Goal: Register for event/course

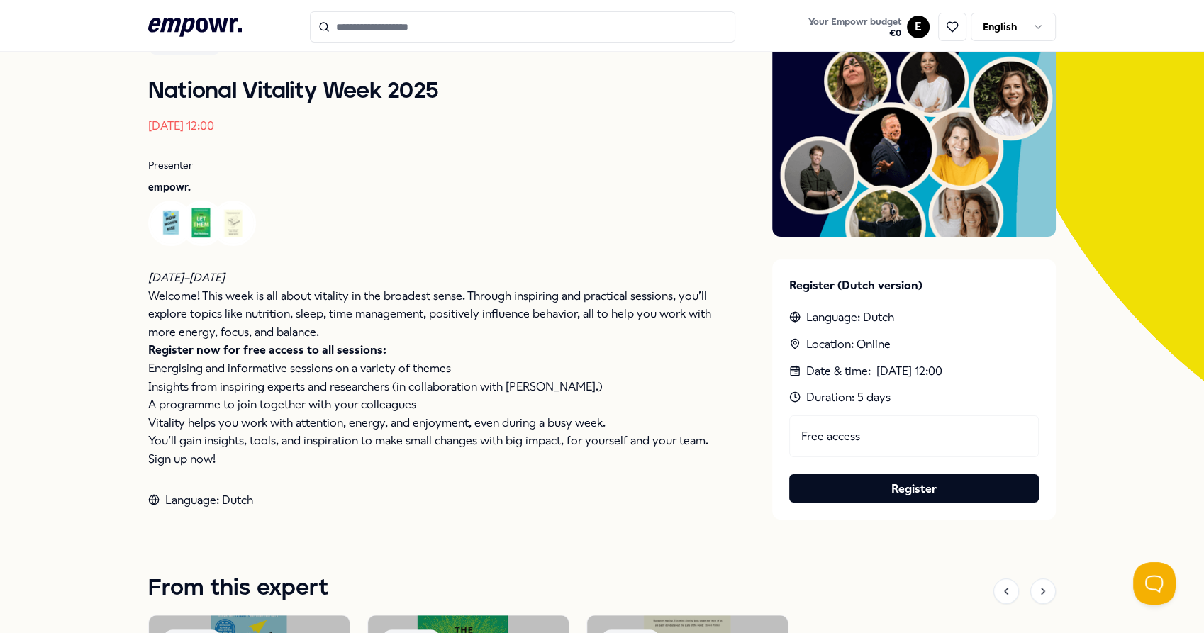
scroll to position [155, 0]
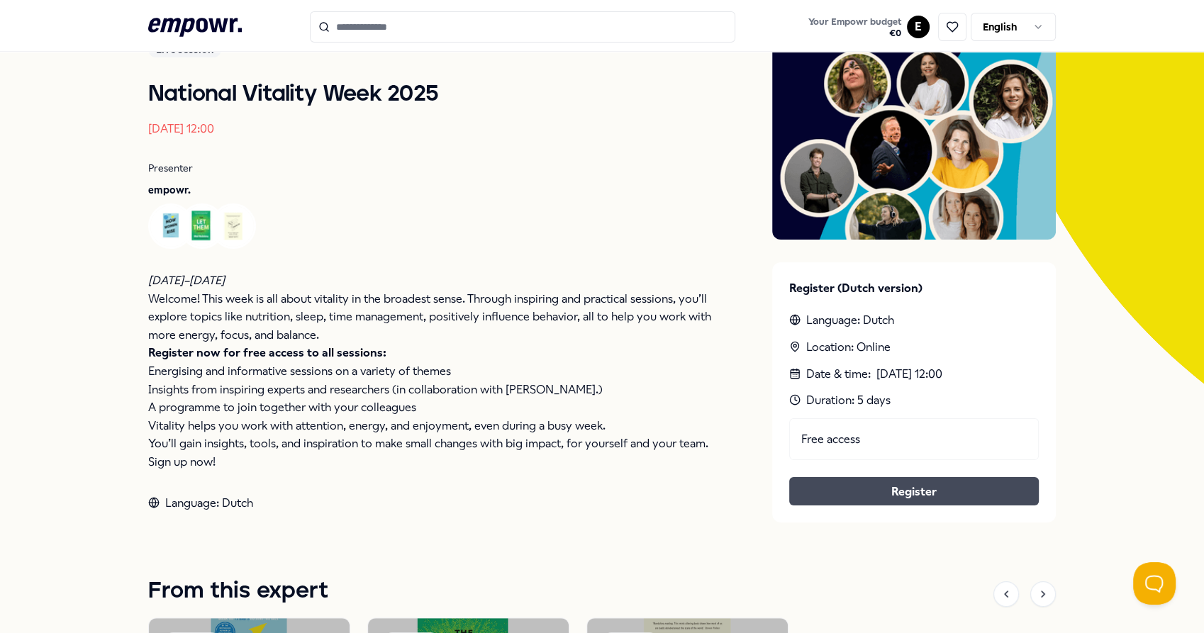
click at [923, 494] on link "Register" at bounding box center [914, 492] width 227 height 18
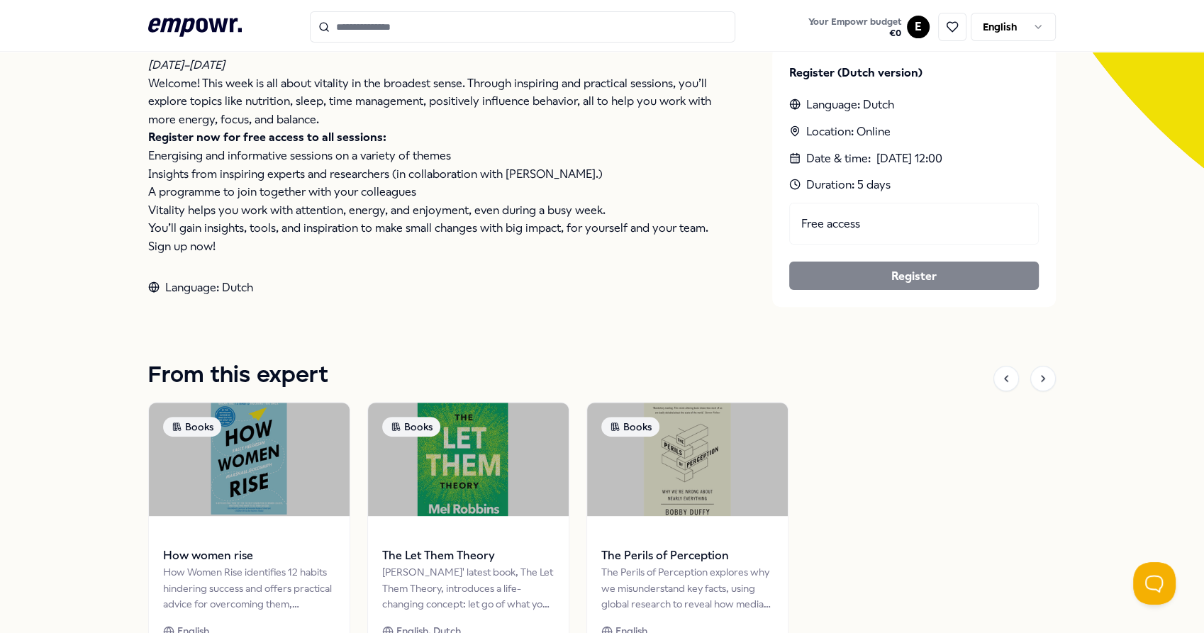
scroll to position [372, 0]
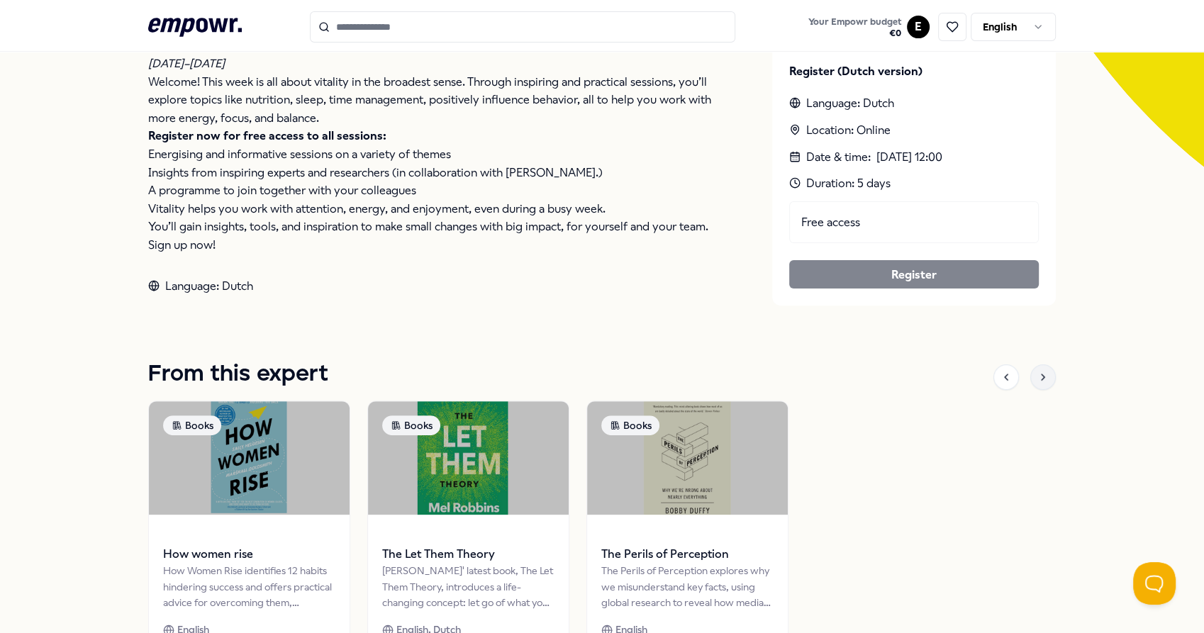
click at [1038, 379] on icon at bounding box center [1043, 377] width 11 height 11
click at [1001, 374] on icon at bounding box center [1006, 377] width 11 height 11
click at [1038, 379] on icon at bounding box center [1043, 377] width 11 height 11
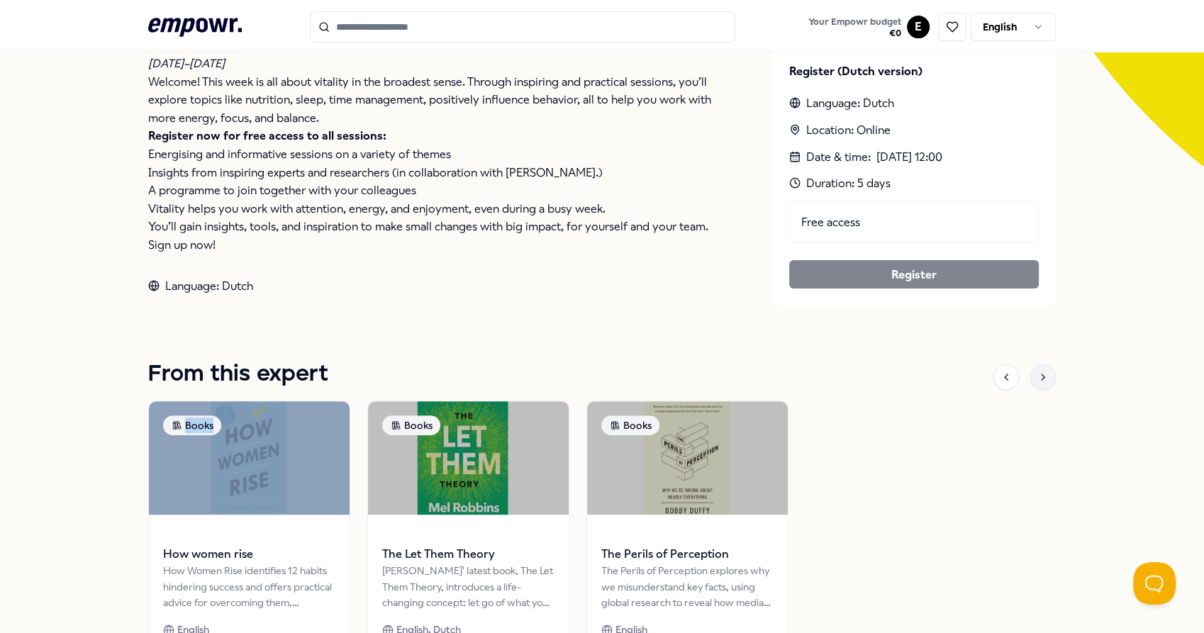
click at [1038, 379] on icon at bounding box center [1043, 377] width 11 height 11
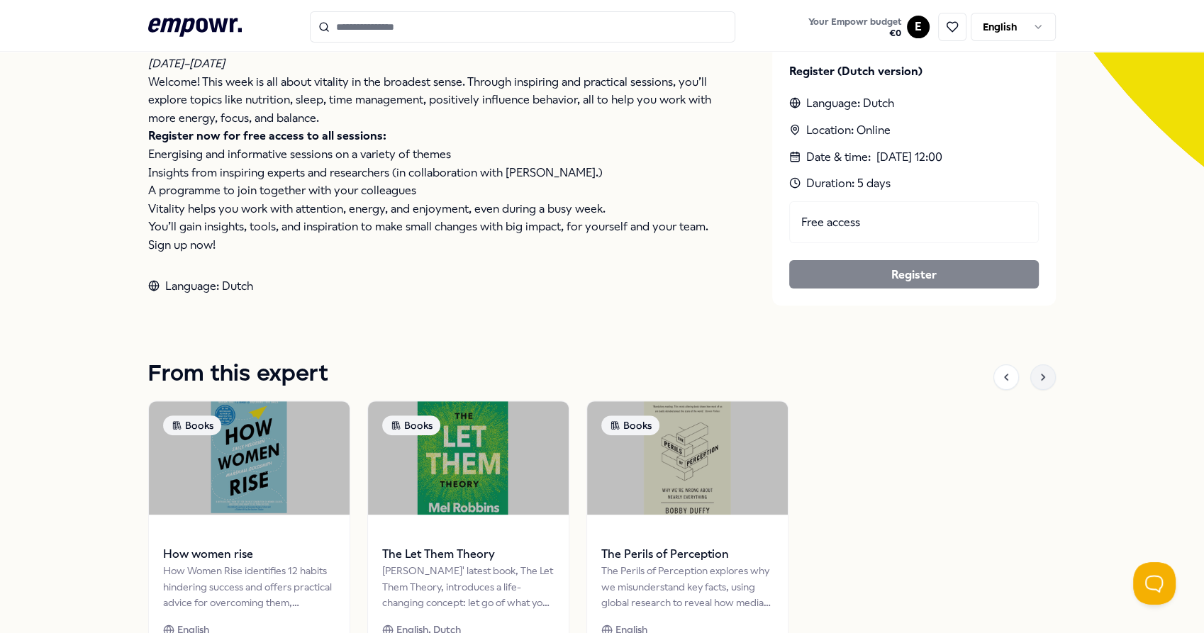
click at [1038, 379] on icon at bounding box center [1043, 377] width 11 height 11
click at [1001, 378] on icon at bounding box center [1006, 377] width 11 height 11
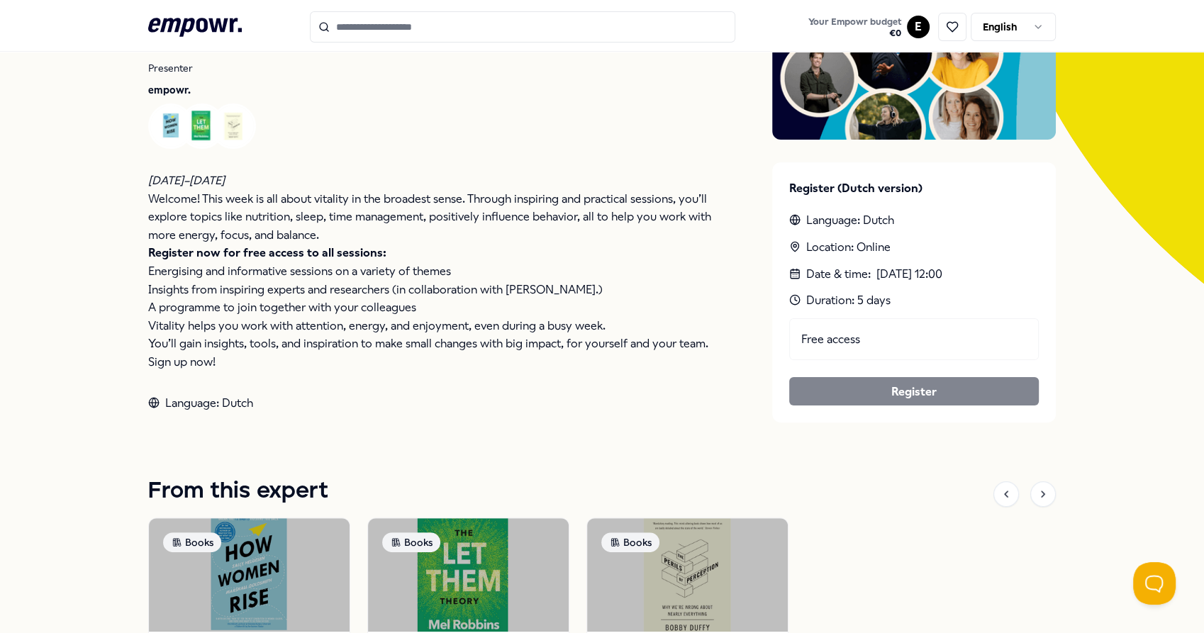
scroll to position [235, 0]
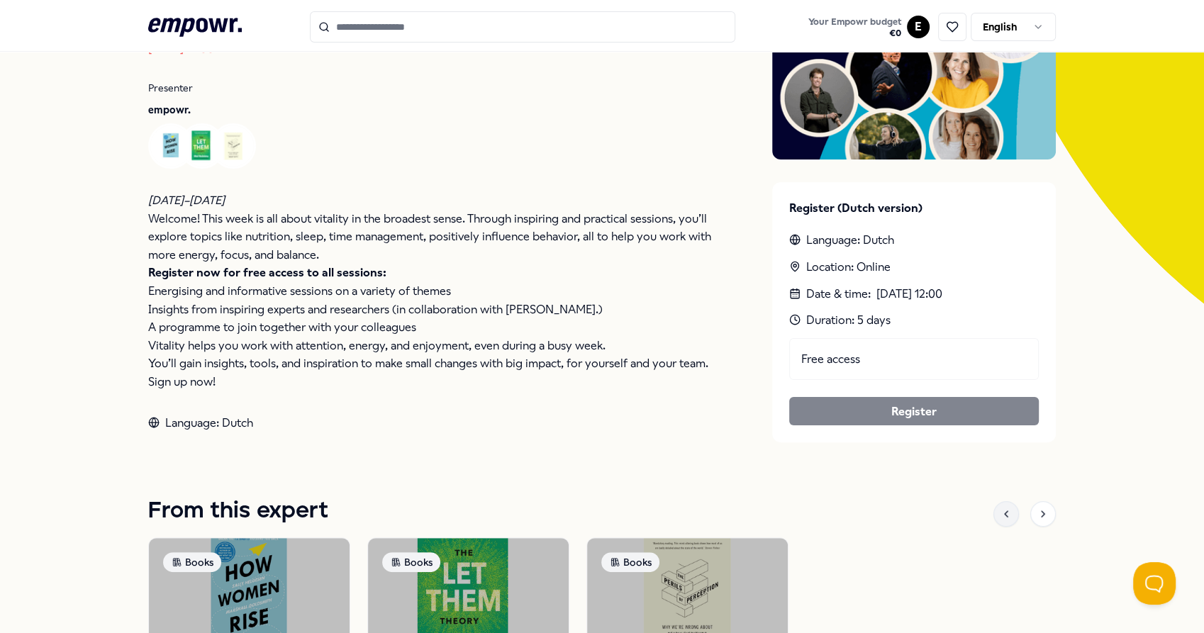
click at [1001, 514] on icon at bounding box center [1006, 513] width 11 height 11
click at [1045, 513] on div at bounding box center [1043, 514] width 26 height 26
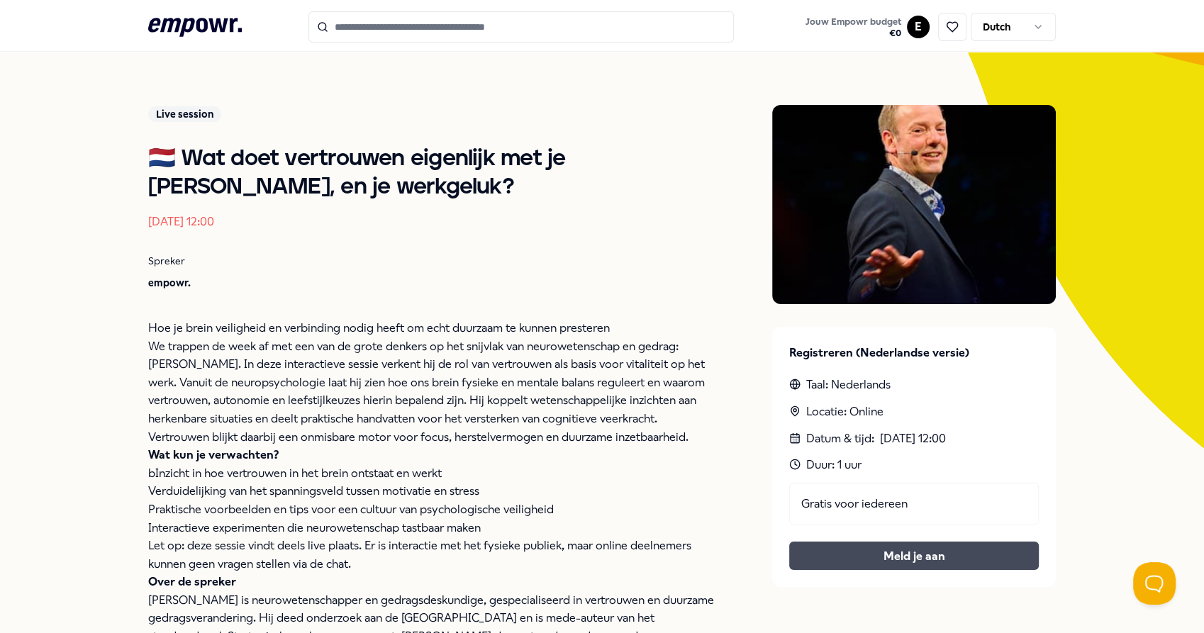
click at [878, 549] on button "Meld je aan" at bounding box center [914, 556] width 250 height 28
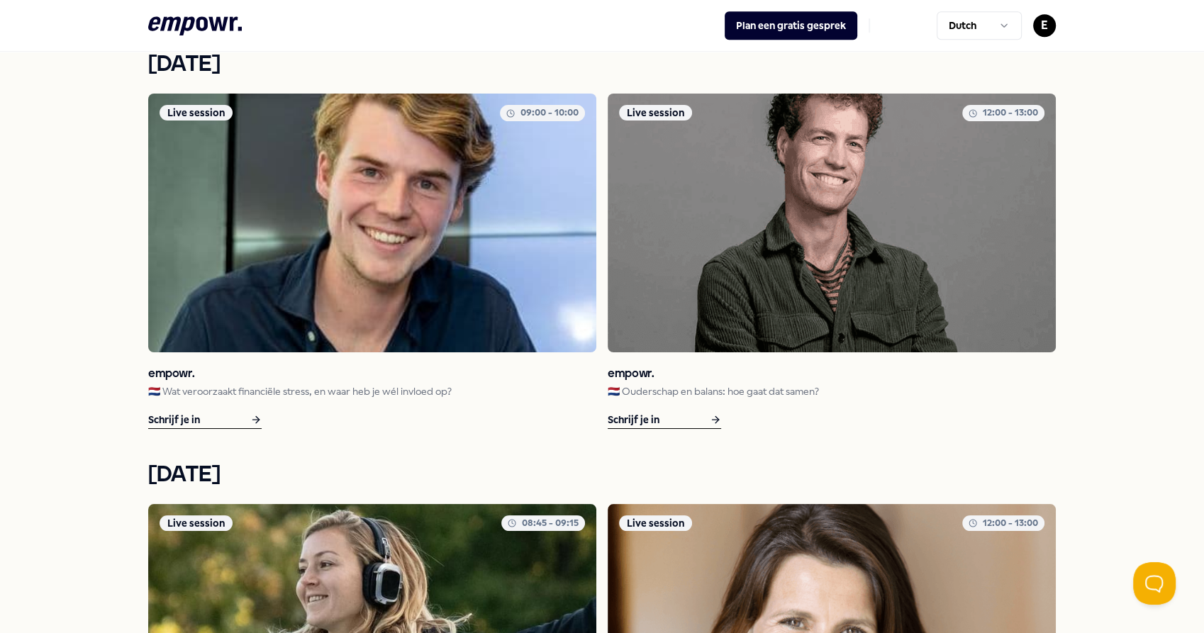
scroll to position [872, 0]
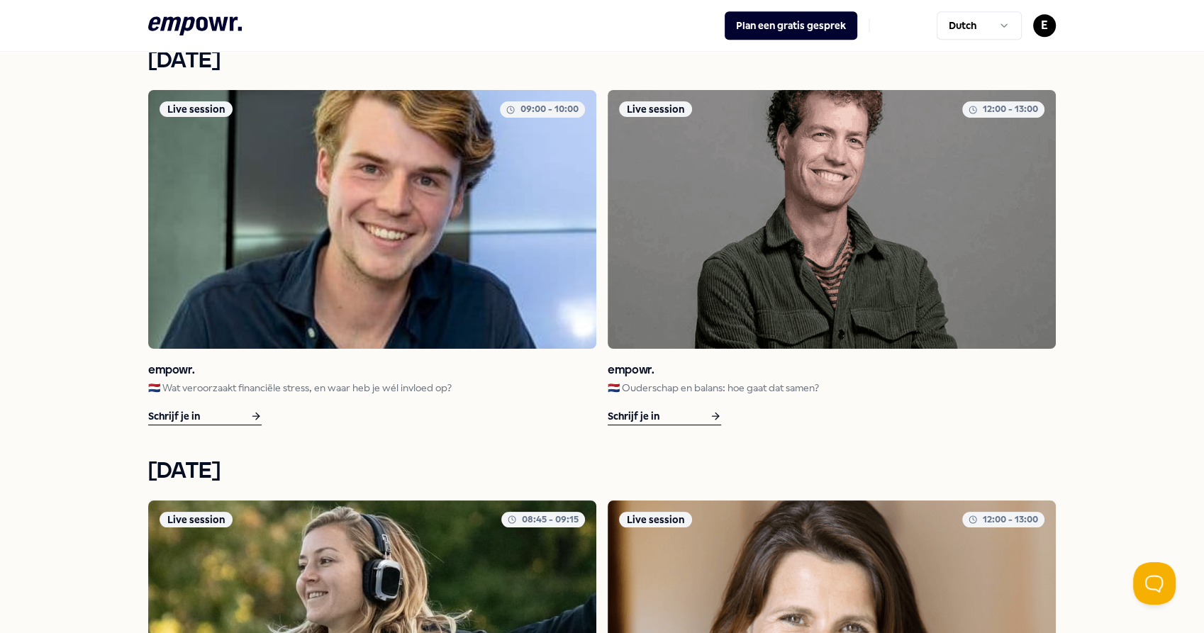
click at [235, 412] on div "Schrijf je in" at bounding box center [204, 417] width 113 height 18
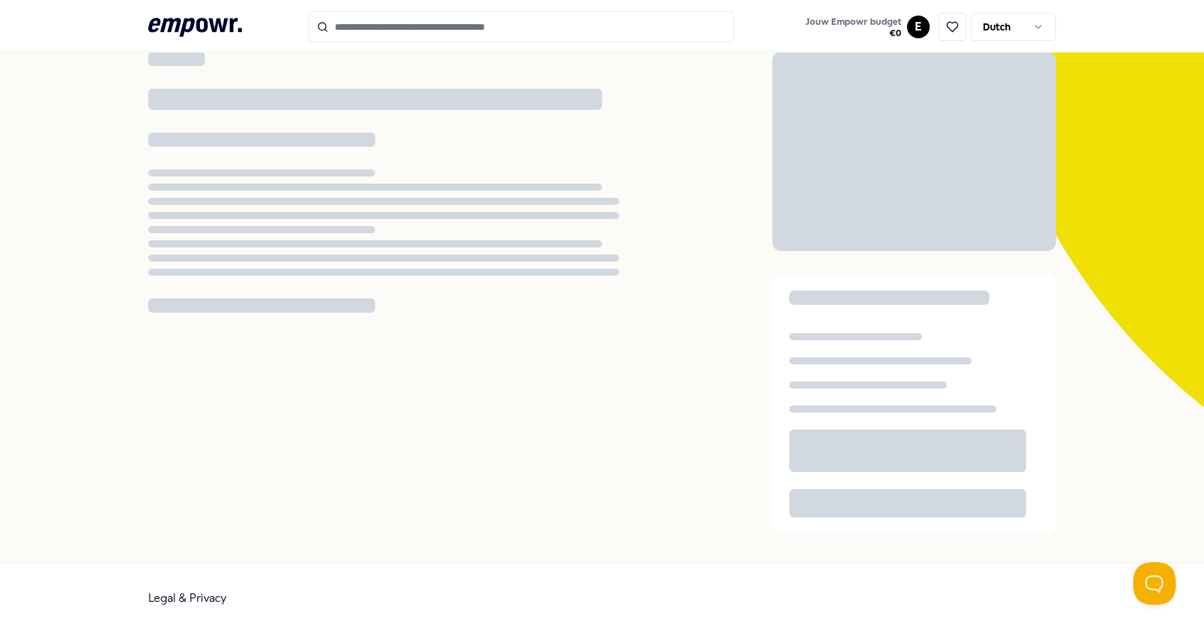
scroll to position [91, 0]
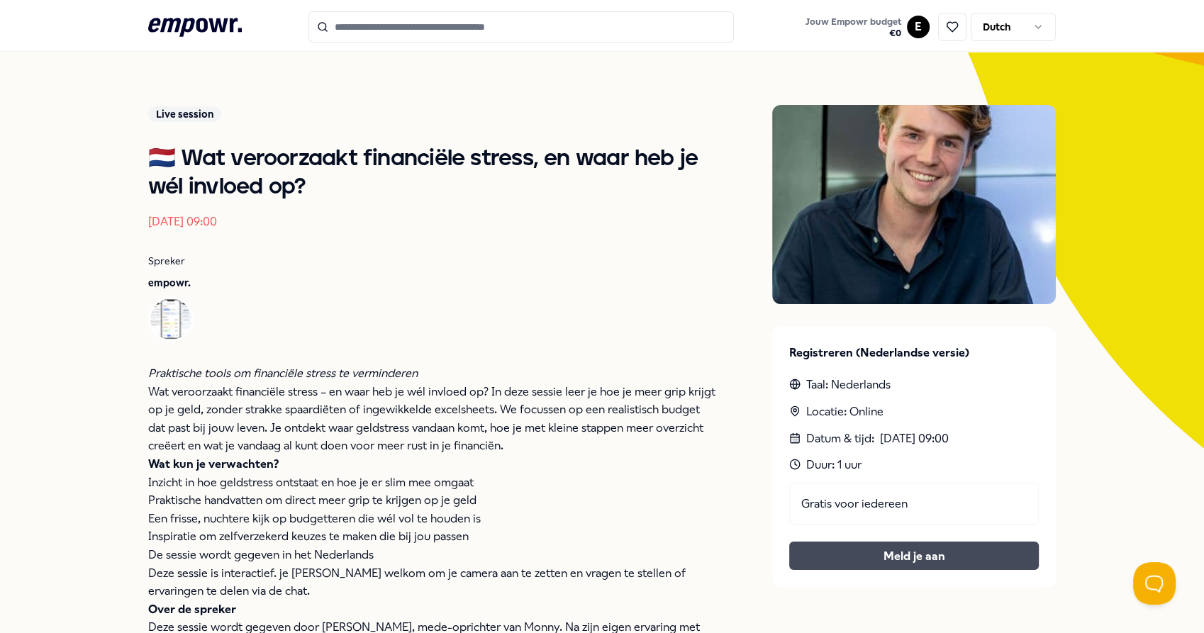
click at [821, 554] on button "Meld je aan" at bounding box center [914, 556] width 250 height 28
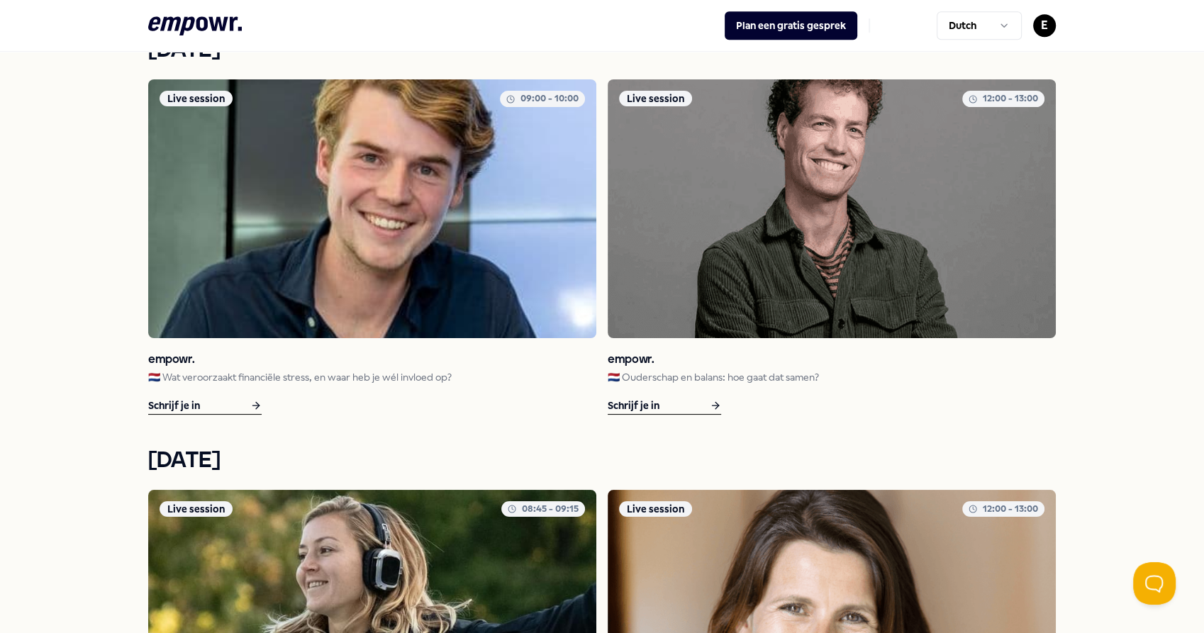
scroll to position [969, 0]
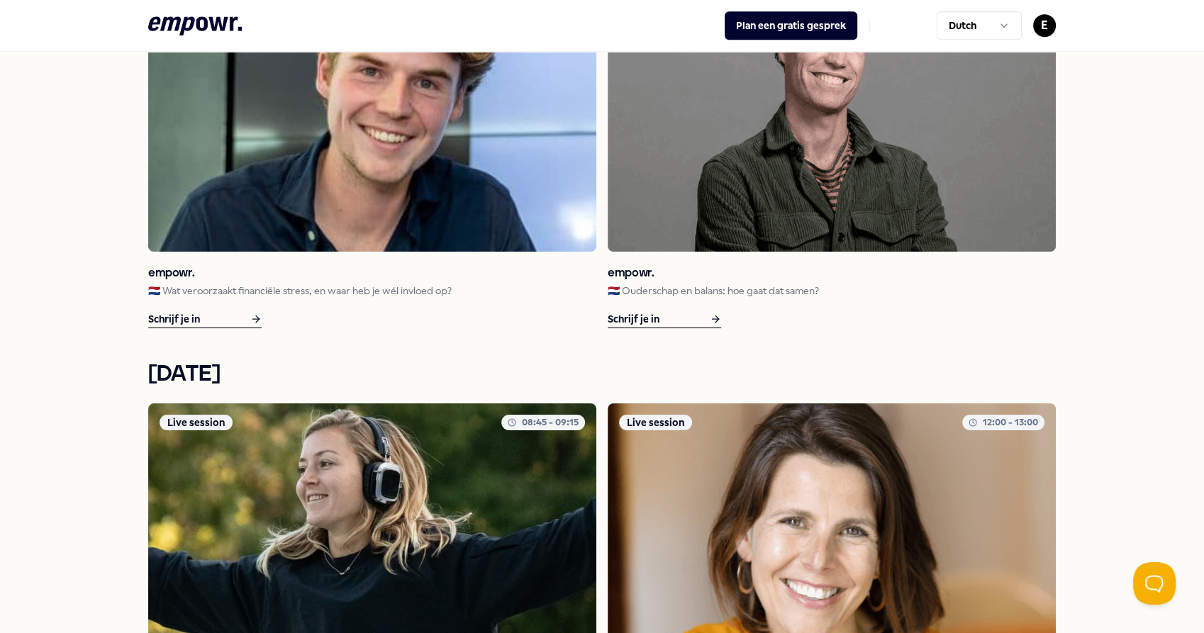
click at [675, 314] on div "Schrijf je in" at bounding box center [664, 320] width 113 height 18
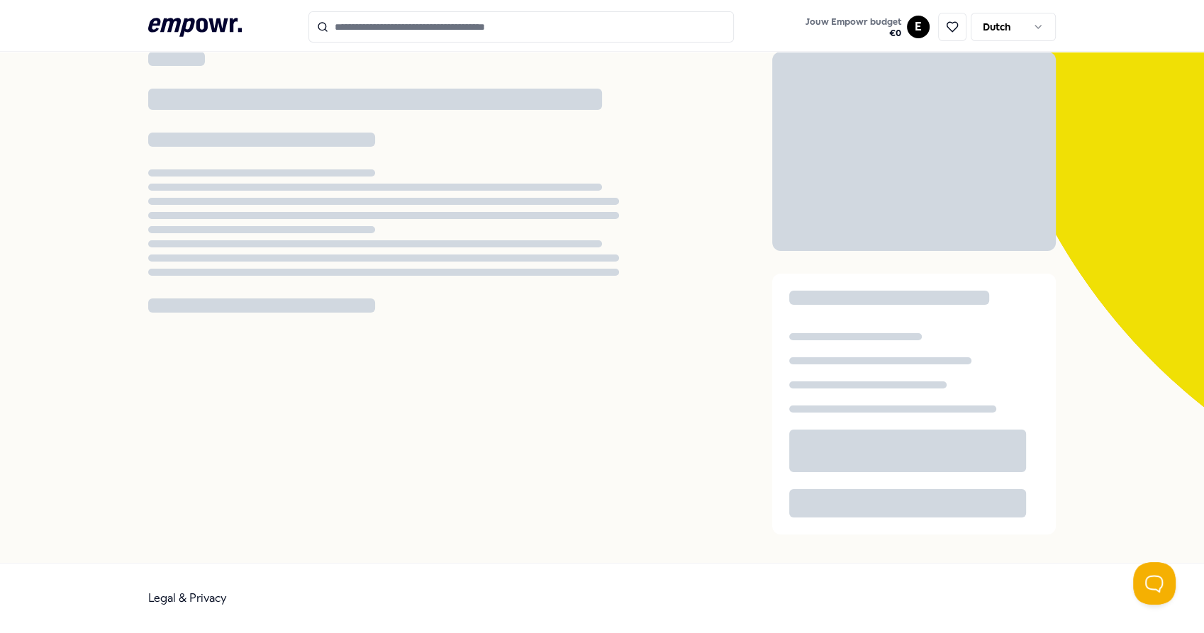
scroll to position [91, 0]
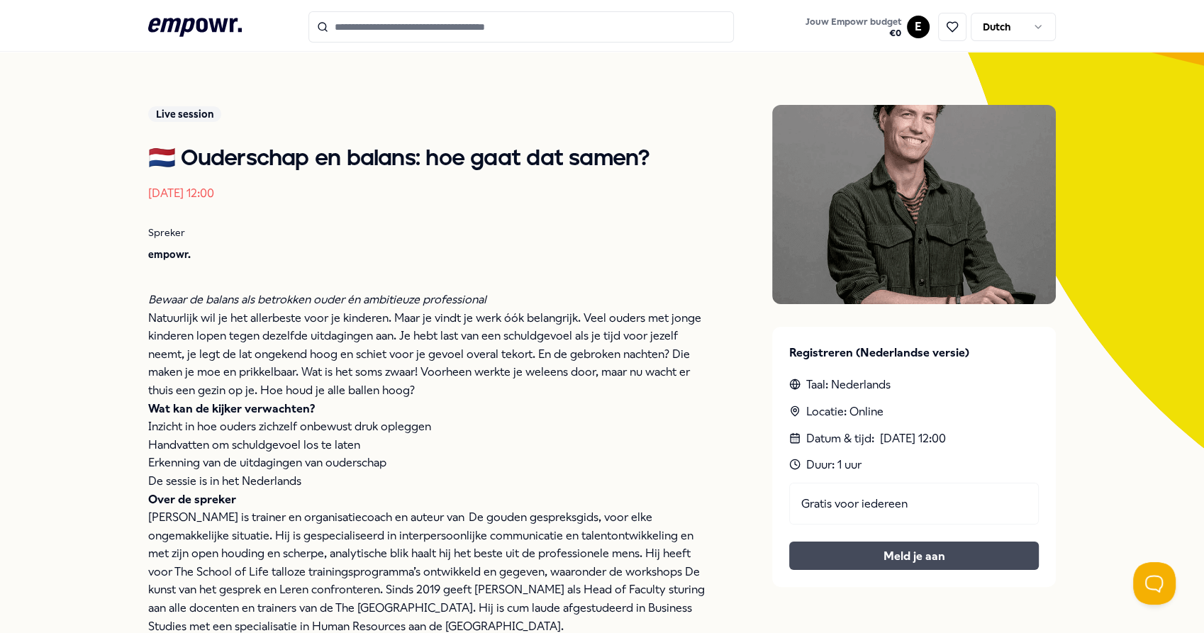
click at [850, 557] on button "Meld je aan" at bounding box center [914, 556] width 250 height 28
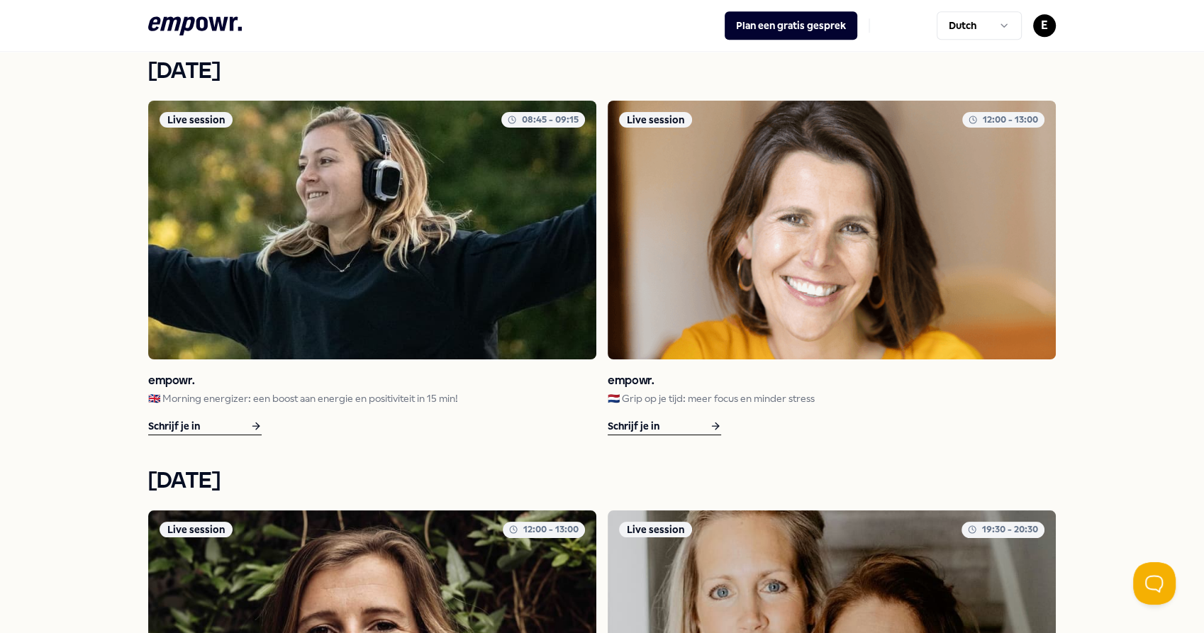
scroll to position [1275, 0]
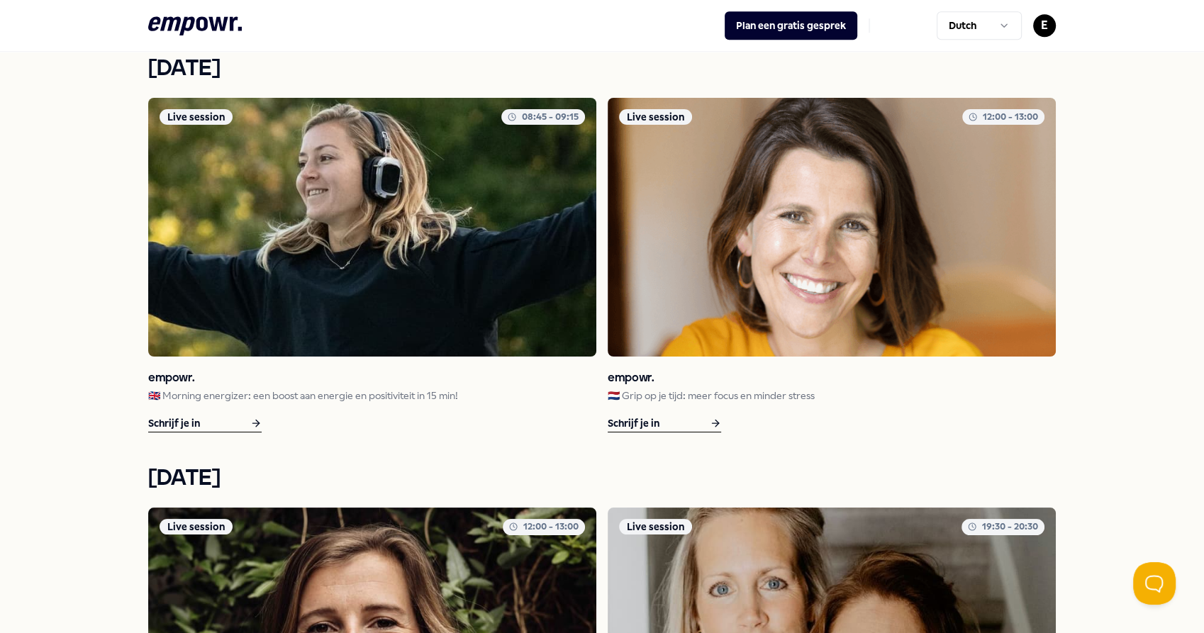
click at [229, 420] on div "Schrijf je in" at bounding box center [204, 424] width 113 height 18
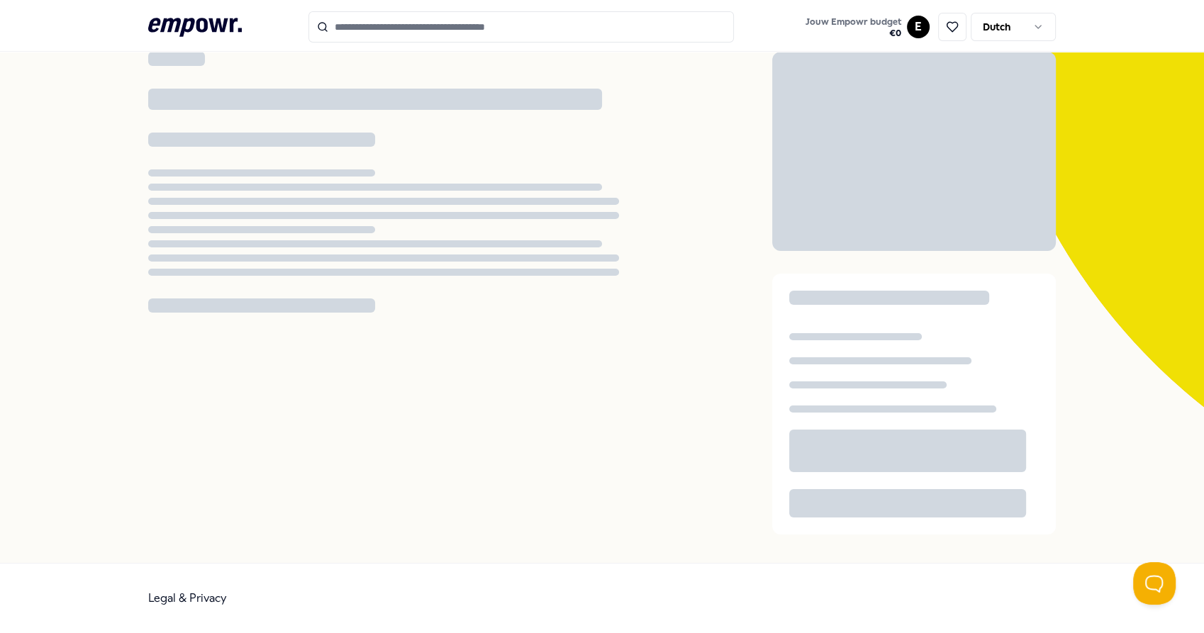
scroll to position [91, 0]
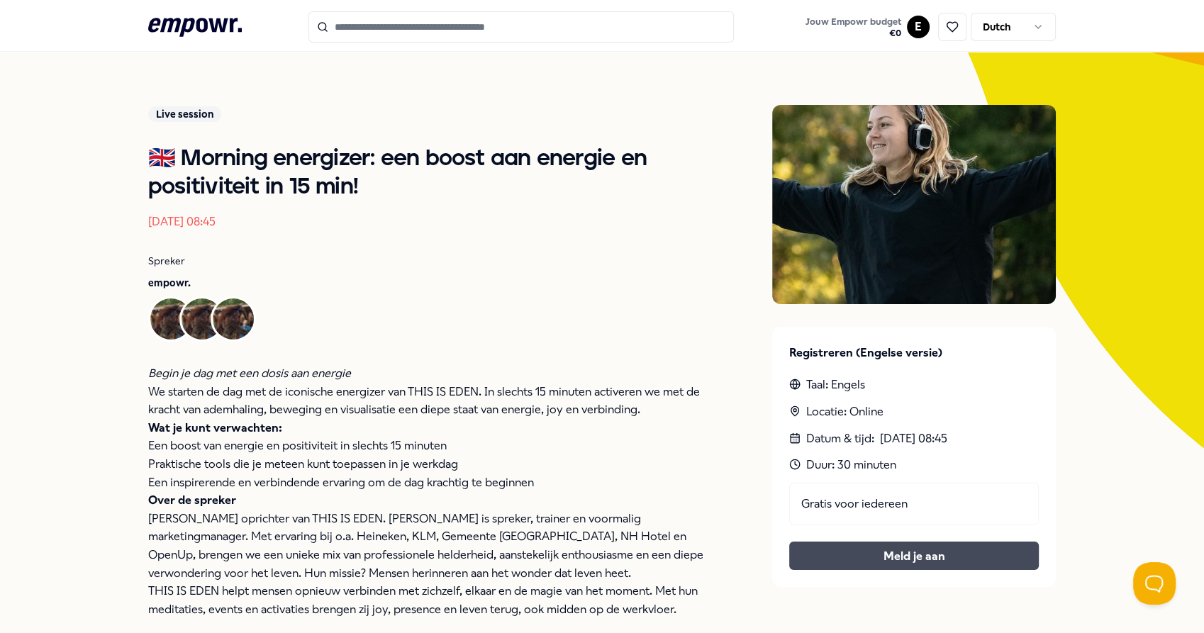
click at [850, 560] on button "Meld je aan" at bounding box center [914, 556] width 250 height 28
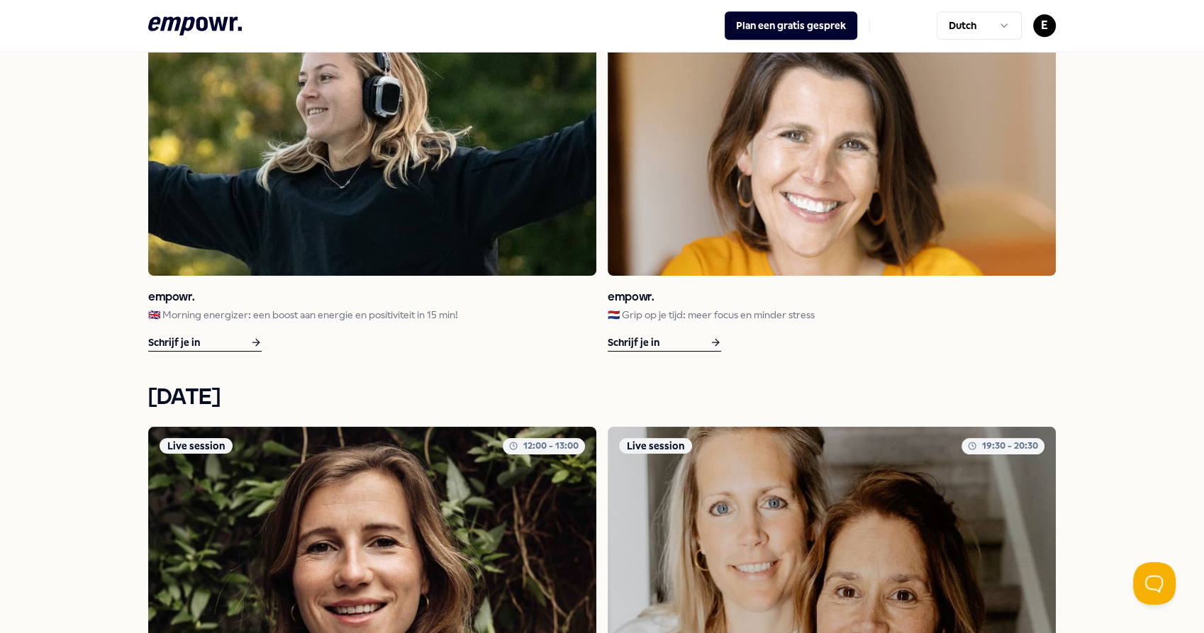
scroll to position [1350, 0]
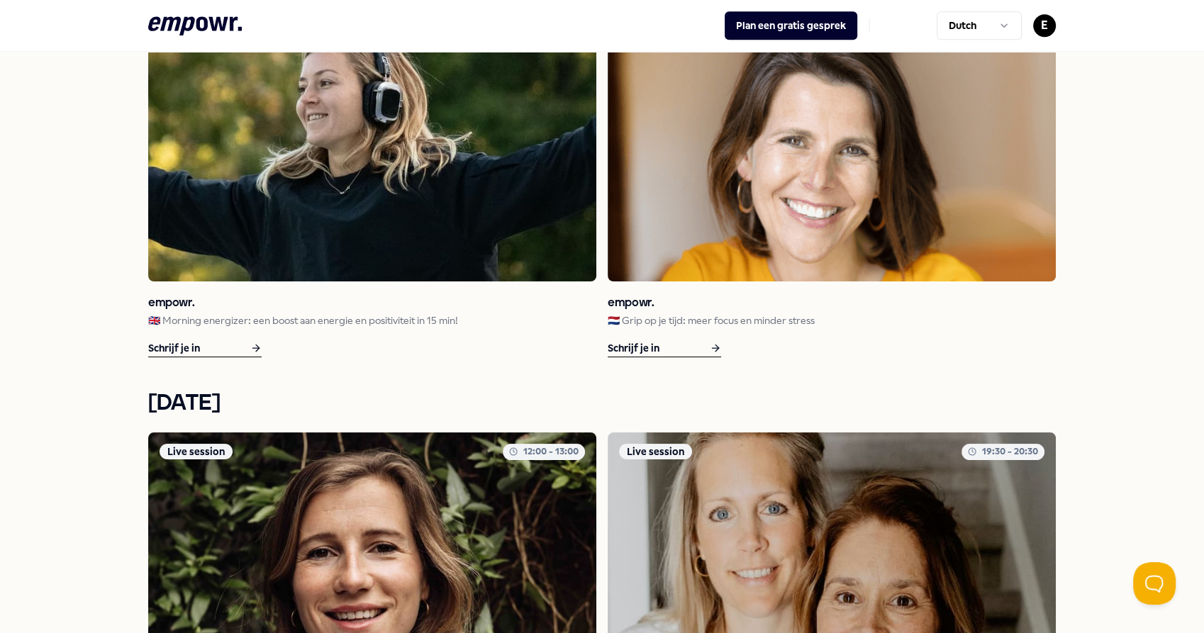
click at [681, 343] on div "Schrijf je in" at bounding box center [664, 349] width 113 height 18
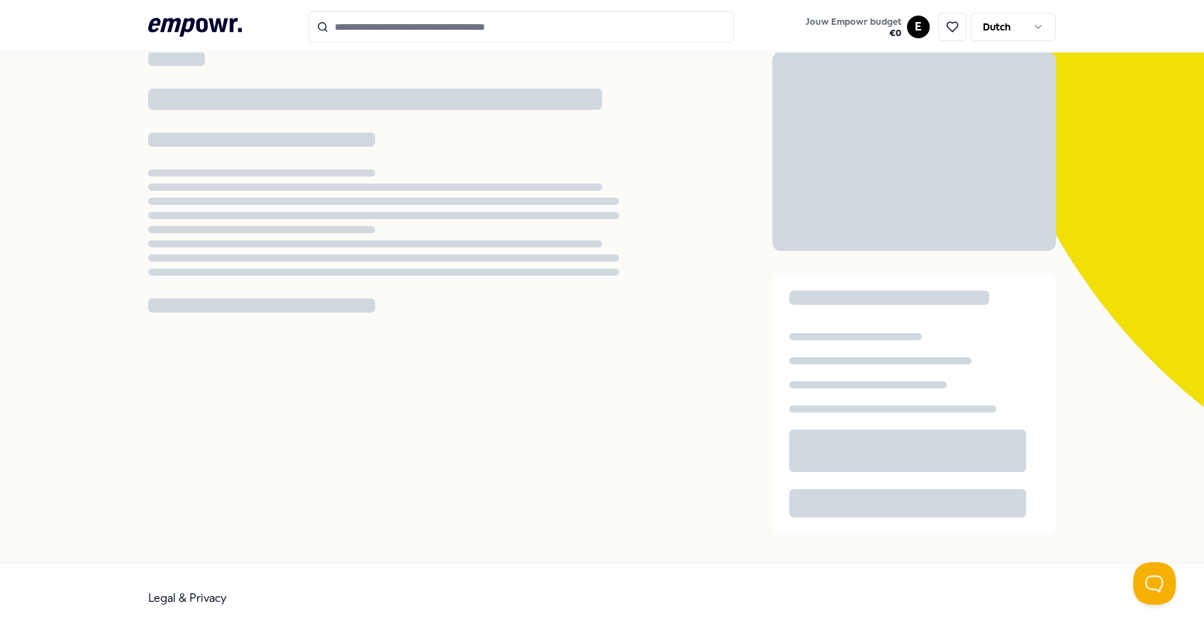
scroll to position [91, 0]
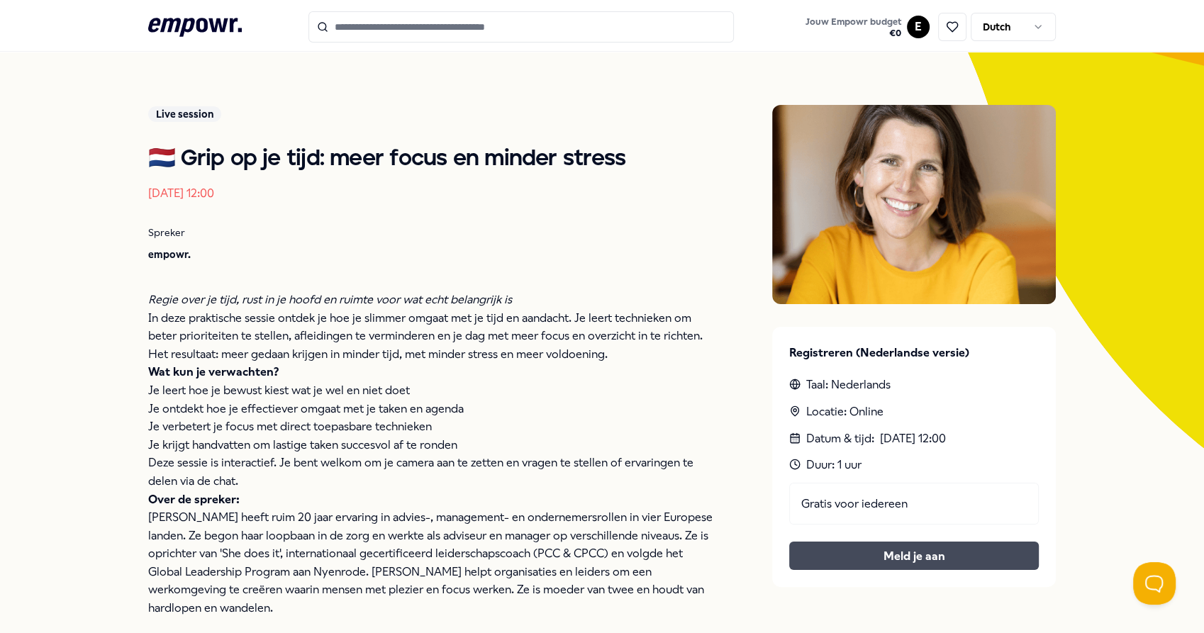
click at [887, 559] on button "Meld je aan" at bounding box center [914, 556] width 250 height 28
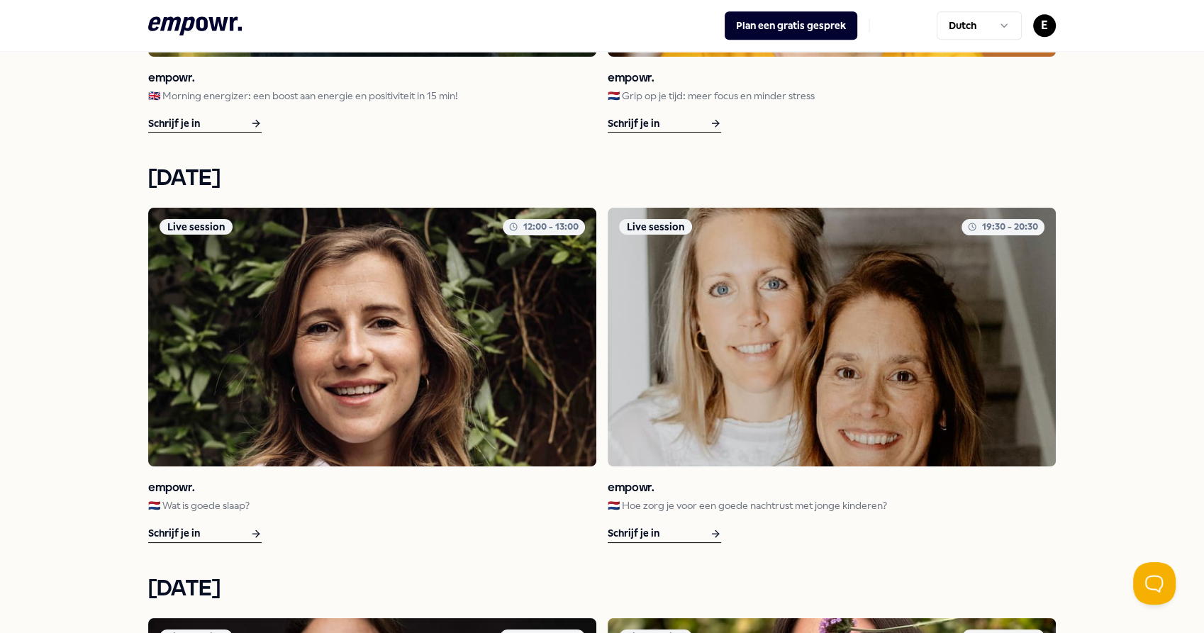
scroll to position [1572, 0]
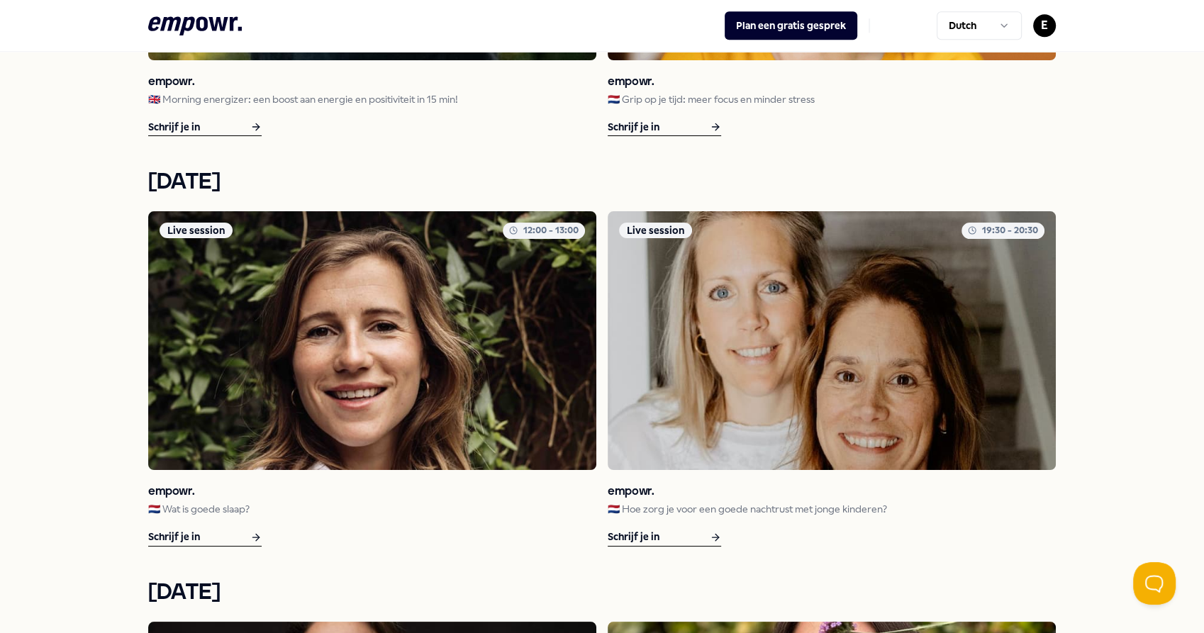
click at [197, 535] on div "Schrijf je in" at bounding box center [204, 538] width 113 height 18
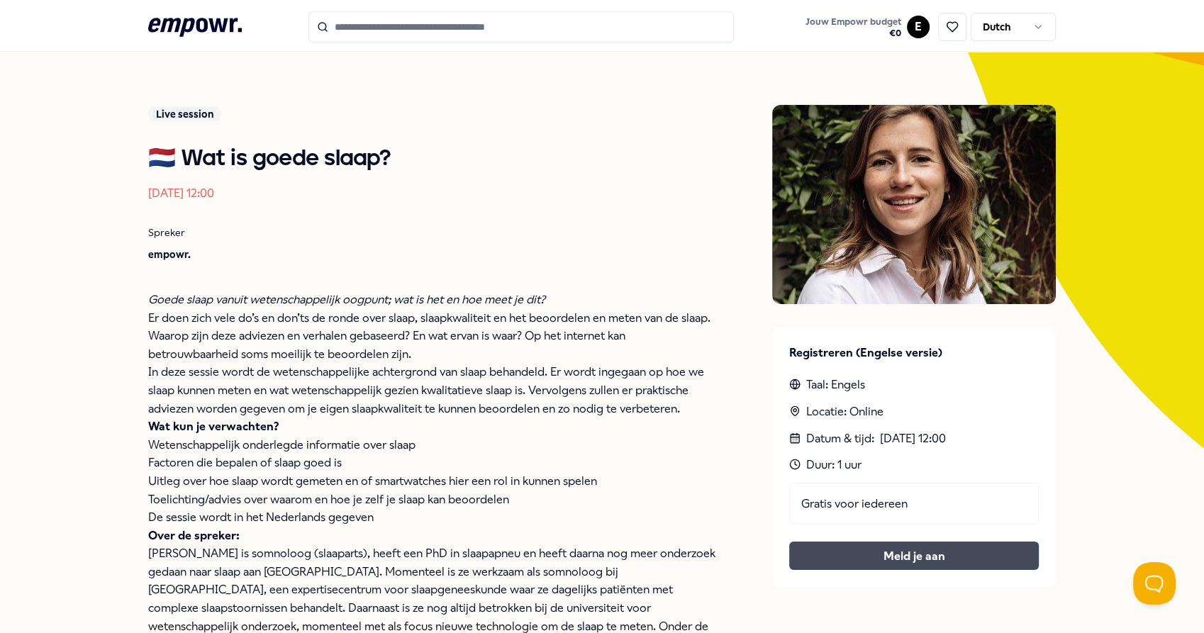
click at [927, 550] on button "Meld je aan" at bounding box center [914, 556] width 250 height 28
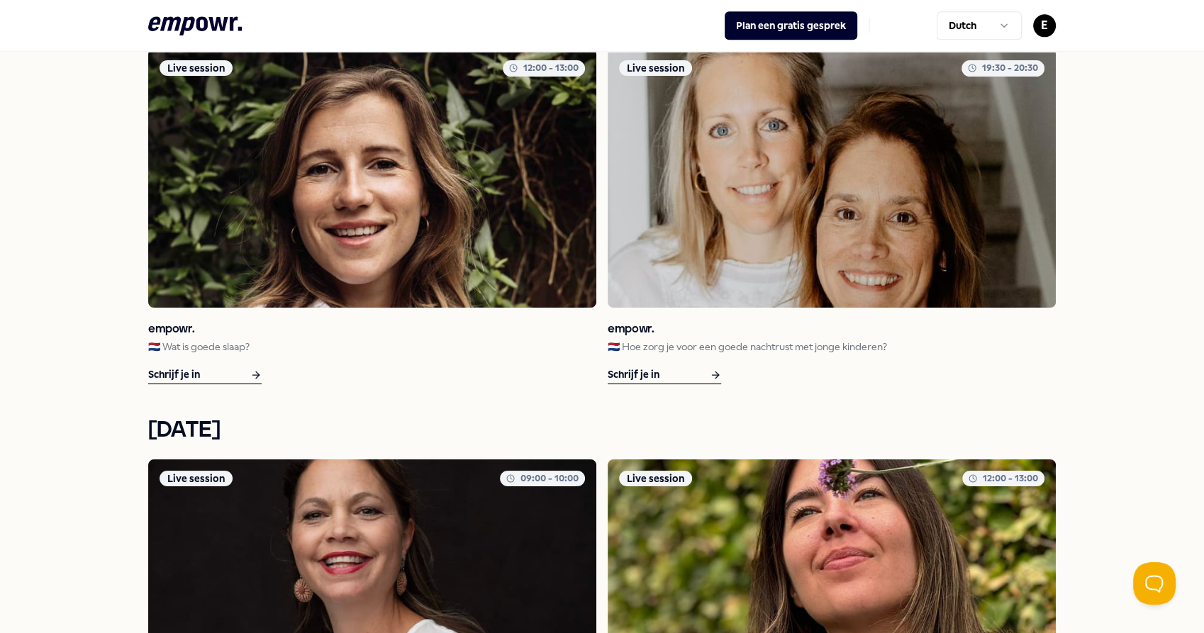
scroll to position [1737, 0]
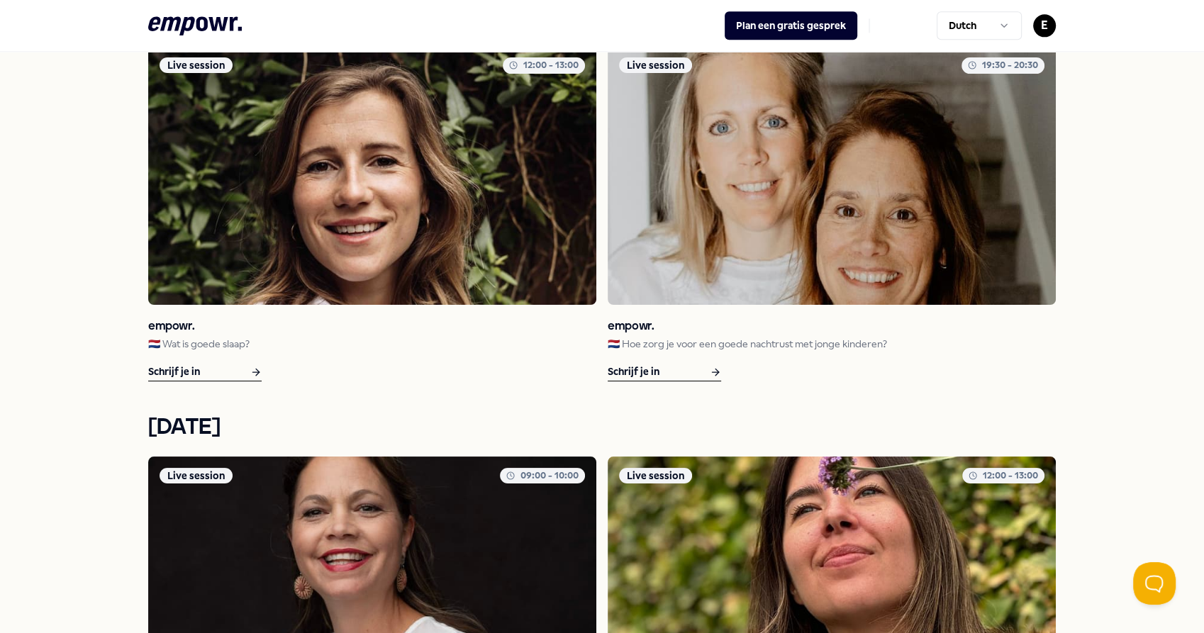
click at [635, 369] on div "Schrijf je in" at bounding box center [664, 373] width 113 height 18
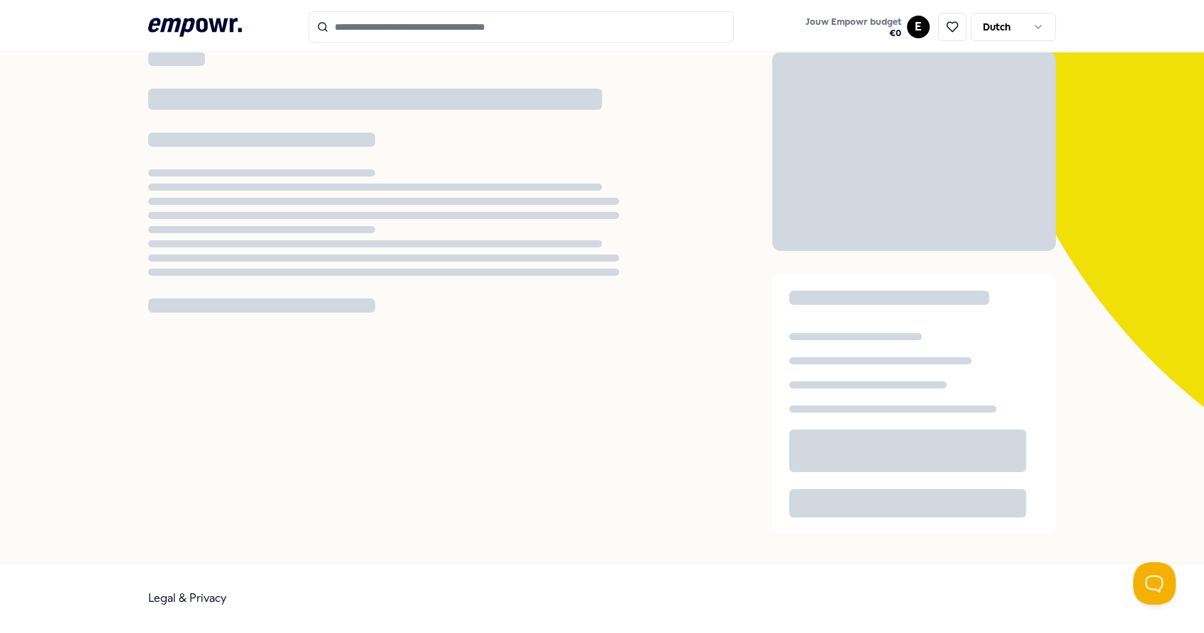
scroll to position [91, 0]
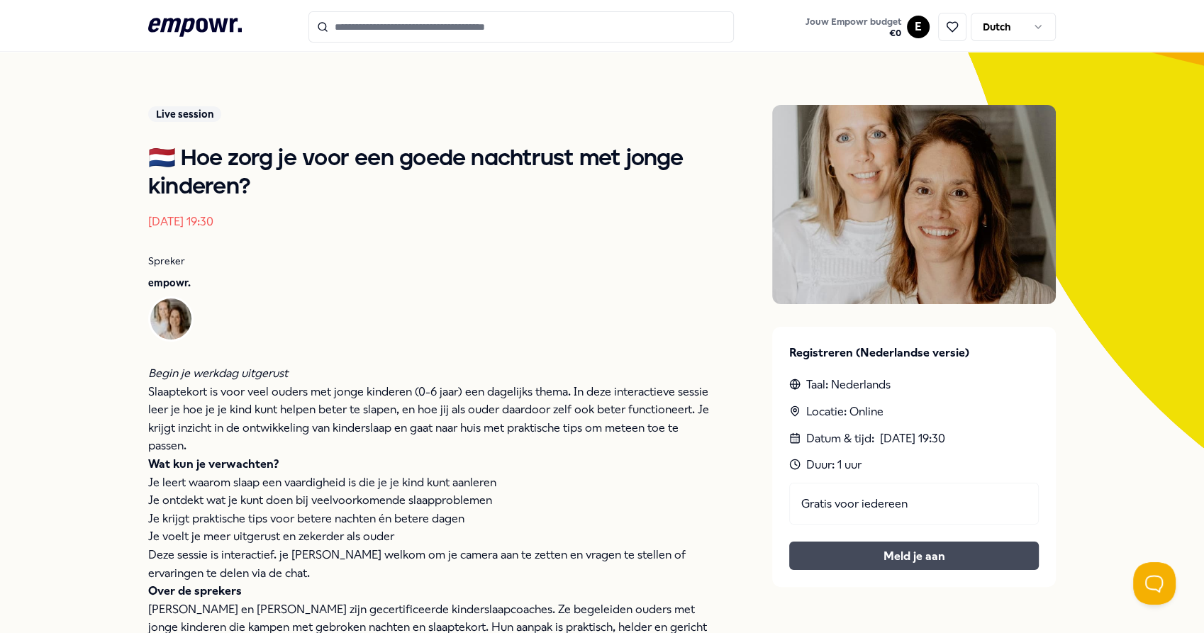
click at [958, 545] on button "Meld je aan" at bounding box center [914, 556] width 250 height 28
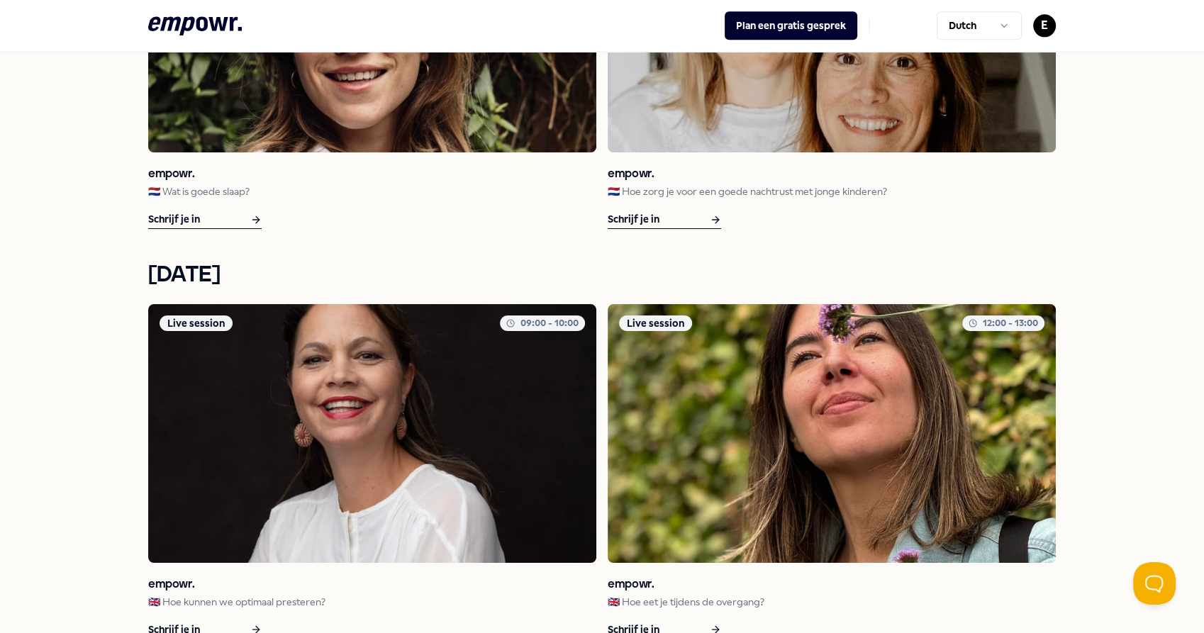
scroll to position [1998, 0]
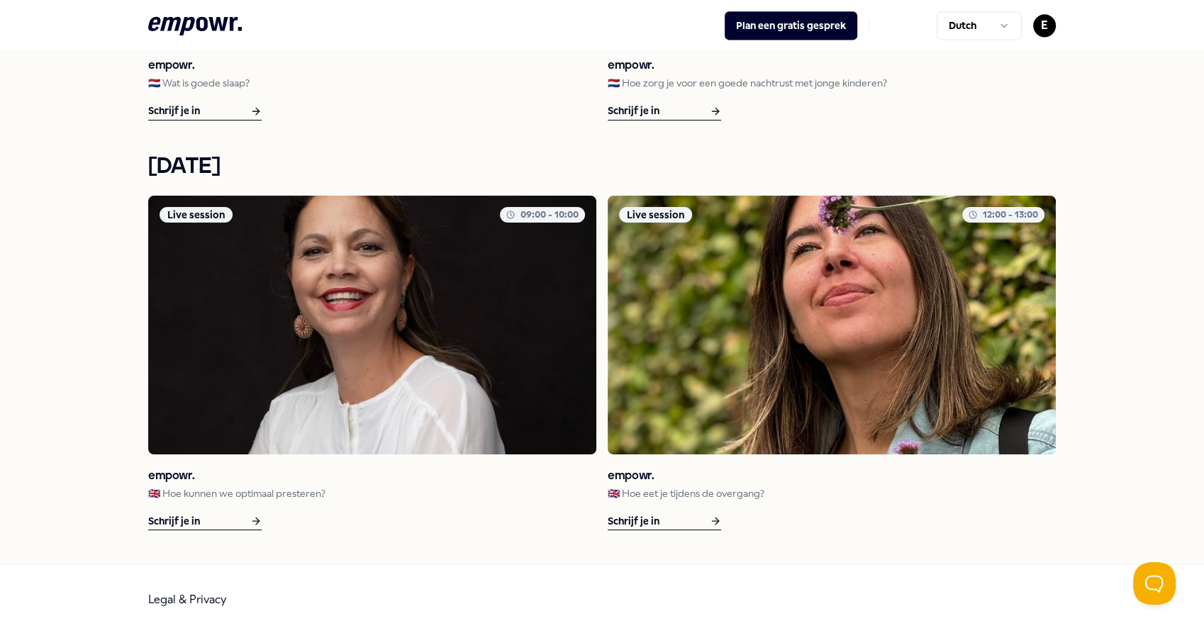
click at [177, 521] on div "Schrijf je in" at bounding box center [204, 522] width 113 height 18
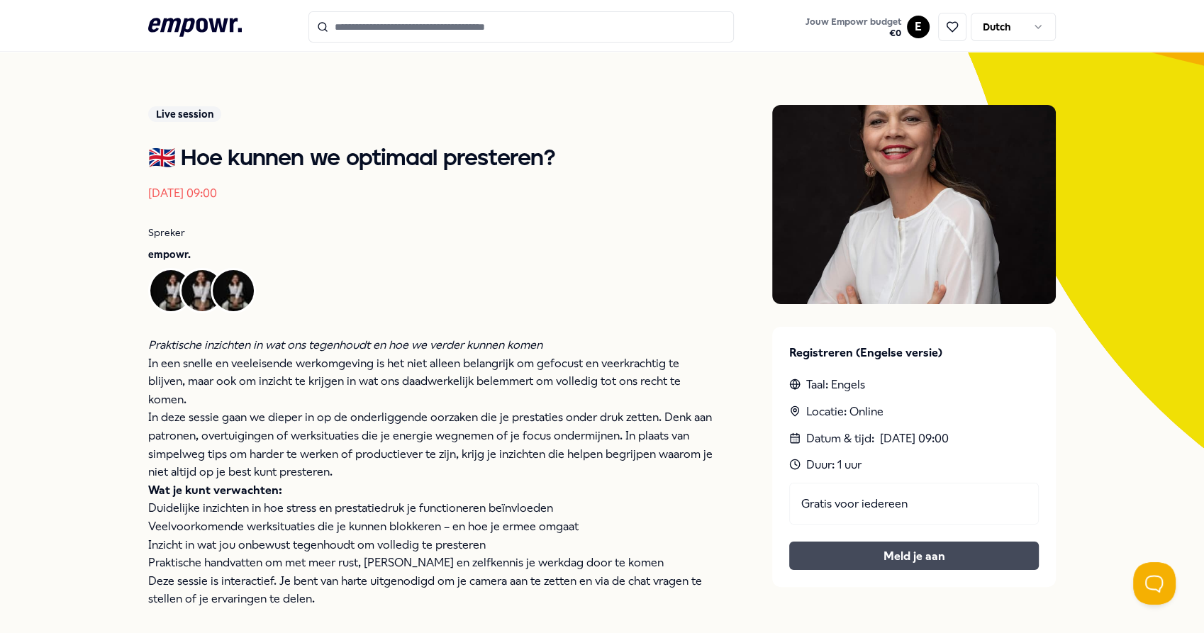
click at [960, 549] on button "Meld je aan" at bounding box center [914, 556] width 250 height 28
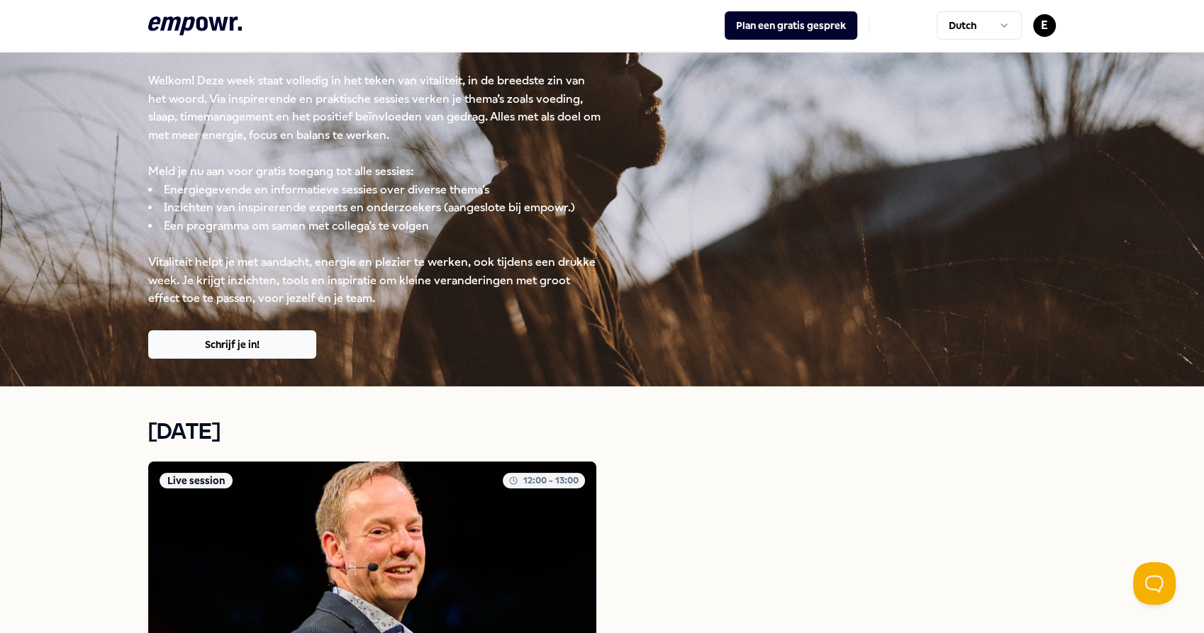
scroll to position [1998, 0]
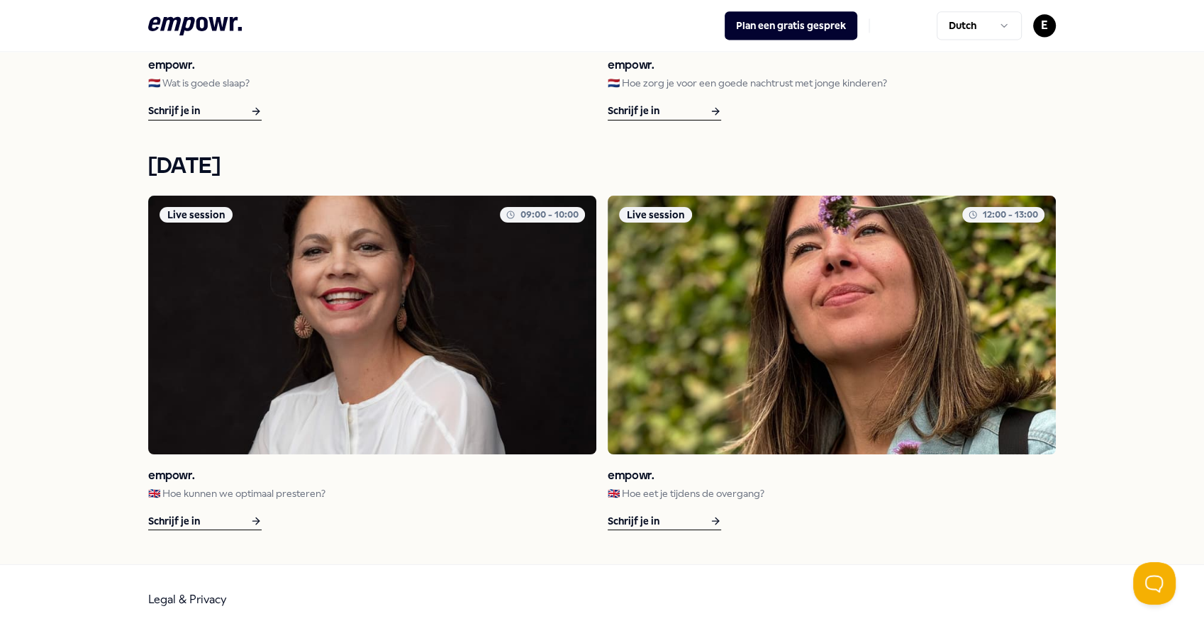
click at [652, 516] on div "Schrijf je in" at bounding box center [664, 522] width 113 height 18
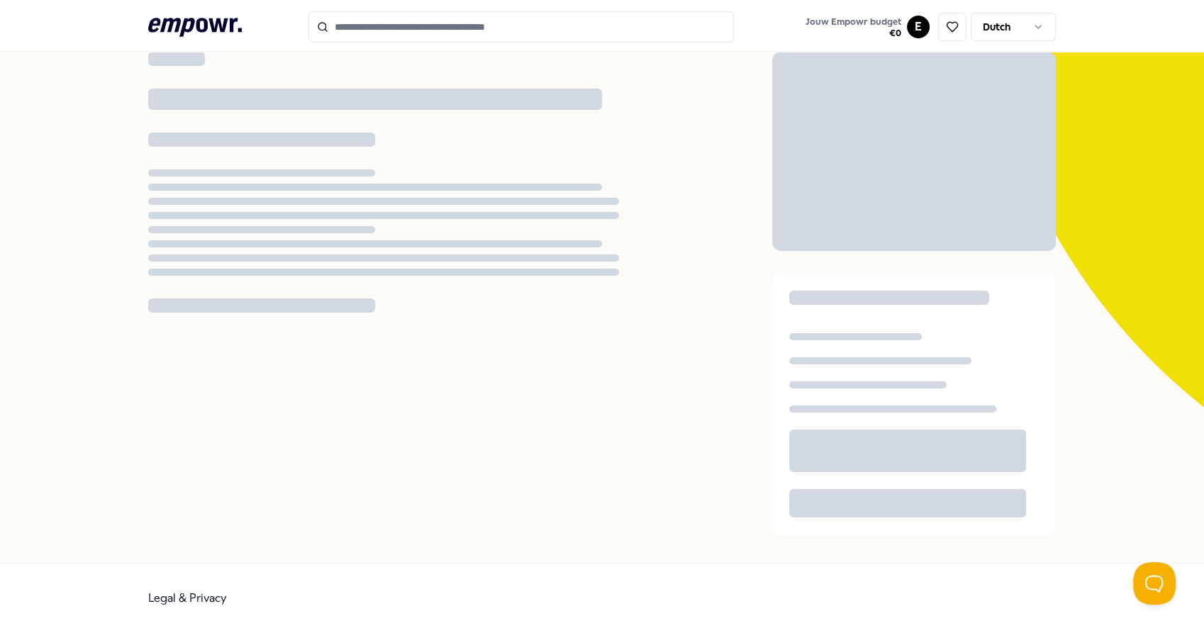
scroll to position [91, 0]
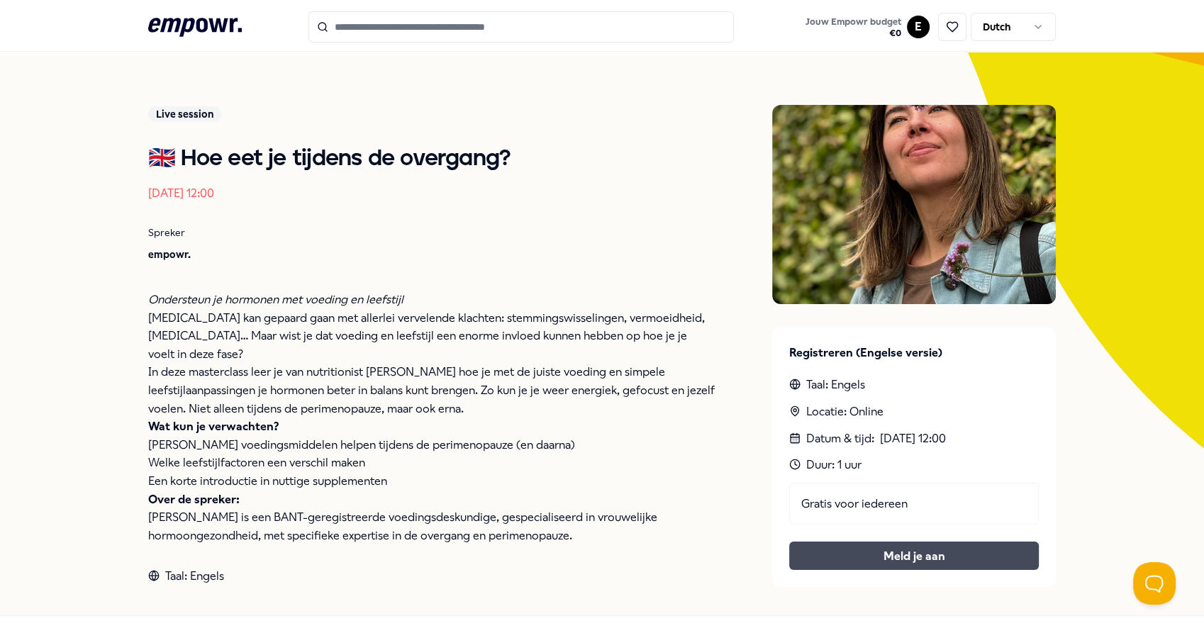
click at [933, 550] on button "Meld je aan" at bounding box center [914, 556] width 250 height 28
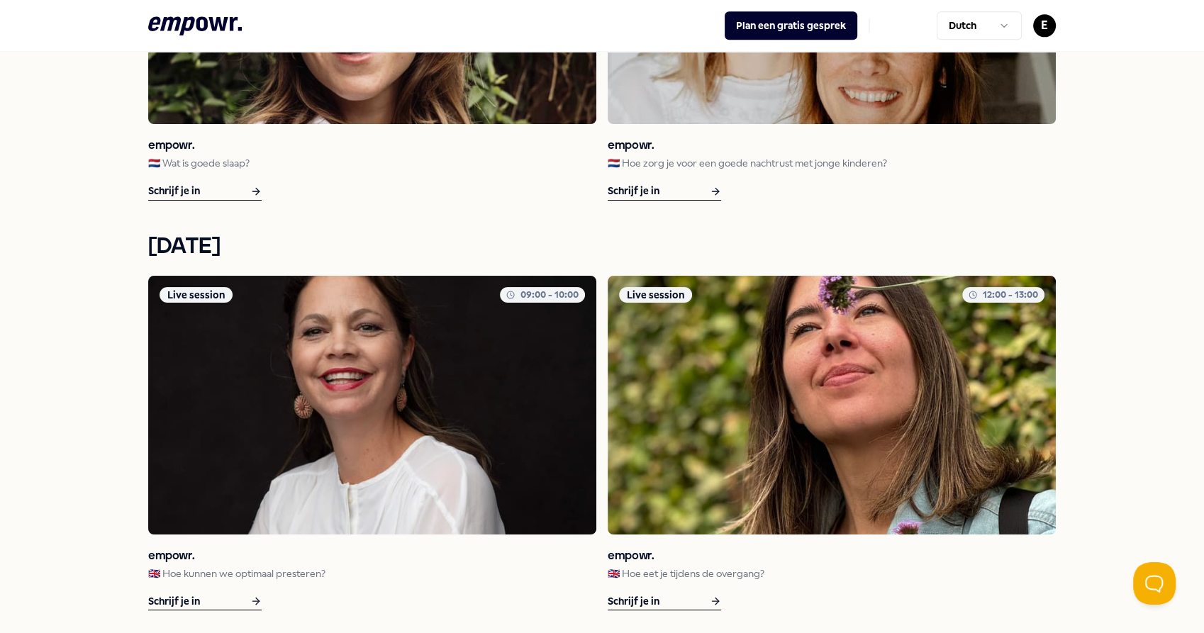
scroll to position [1998, 0]
